Goal: Find specific page/section: Find specific page/section

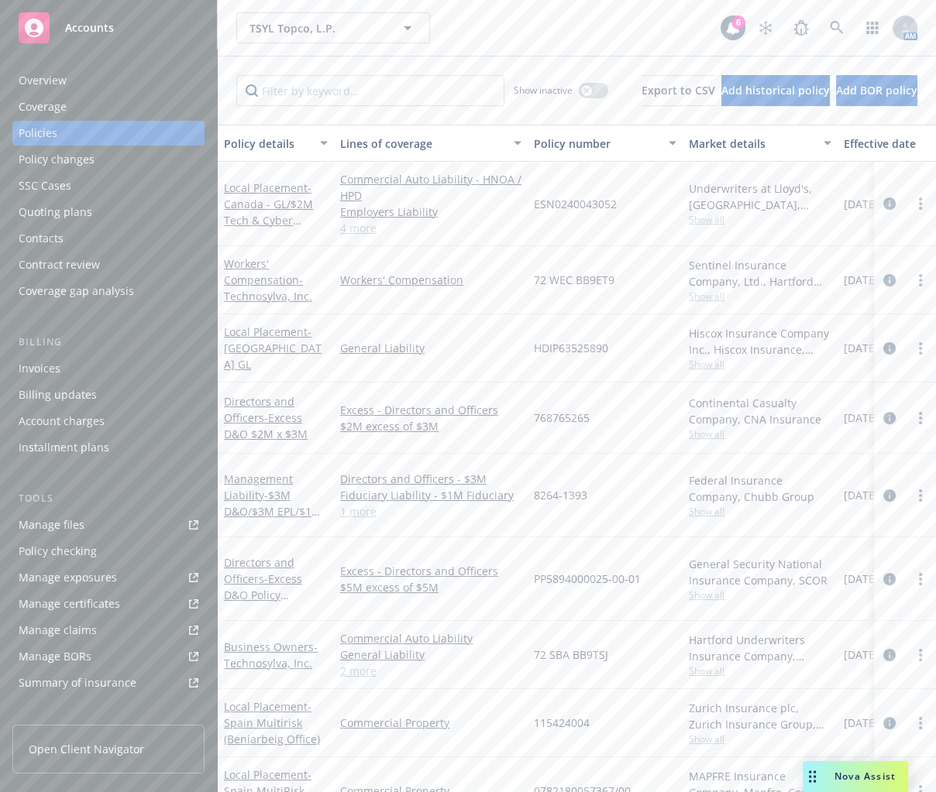
click at [619, 11] on div "TSYL Topco, L.P. TSYL Topco, L.P. 6 AM" at bounding box center [577, 28] width 718 height 56
